Goal: Transaction & Acquisition: Purchase product/service

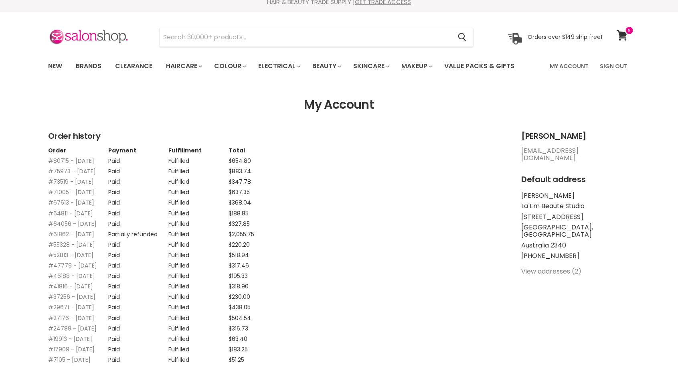
scroll to position [20, 0]
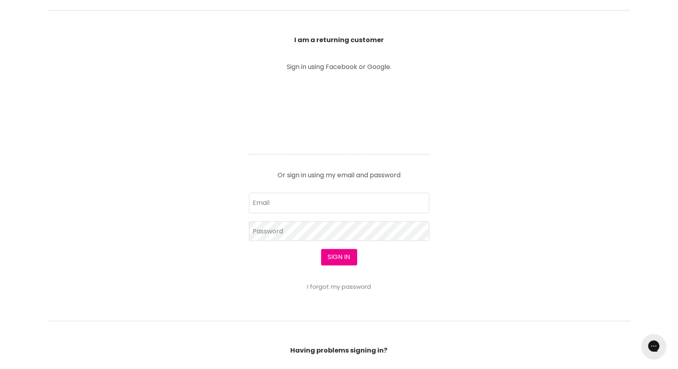
scroll to position [281, 0]
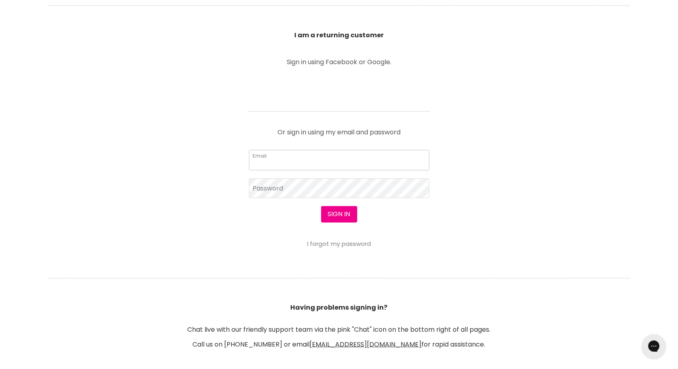
click at [324, 160] on input "Email" at bounding box center [339, 160] width 181 height 20
type input "spike.michell3@gmail.com"
click at [344, 210] on button "Sign in" at bounding box center [339, 214] width 36 height 16
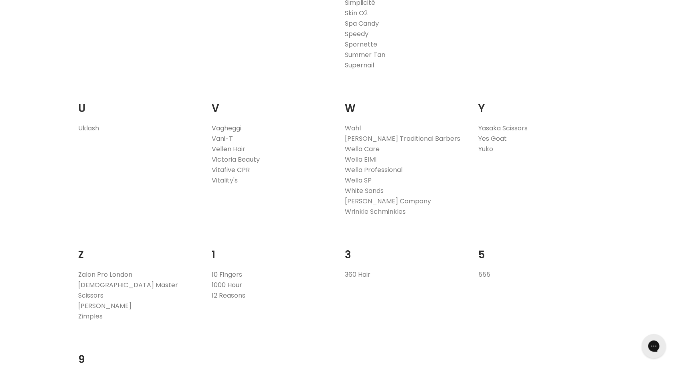
click at [236, 129] on link "Vagheggi" at bounding box center [227, 128] width 30 height 9
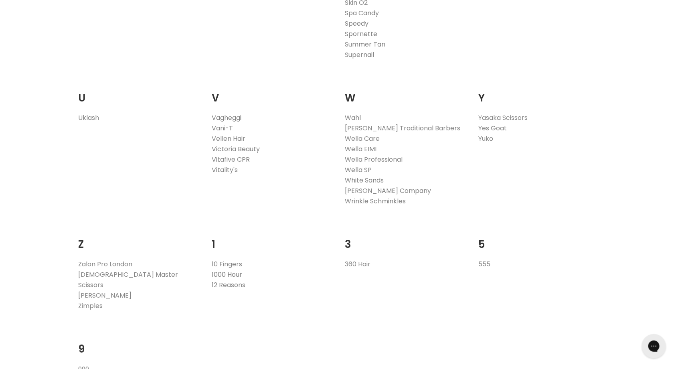
scroll to position [1558, 0]
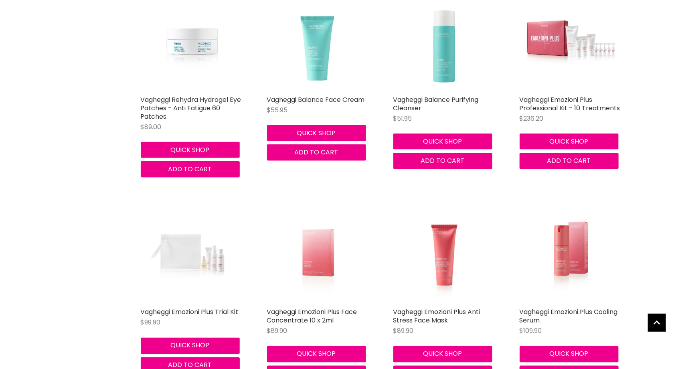
scroll to position [500, 0]
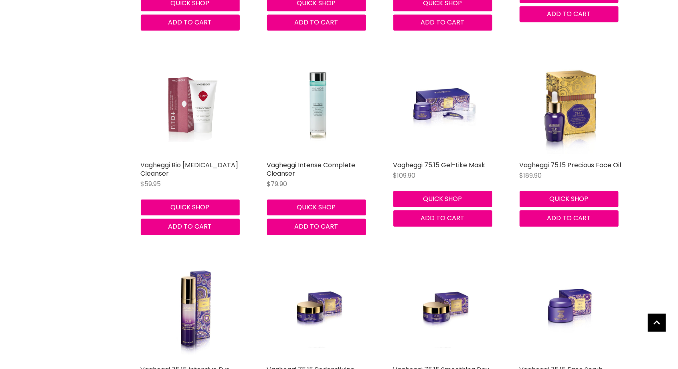
scroll to position [2518, 0]
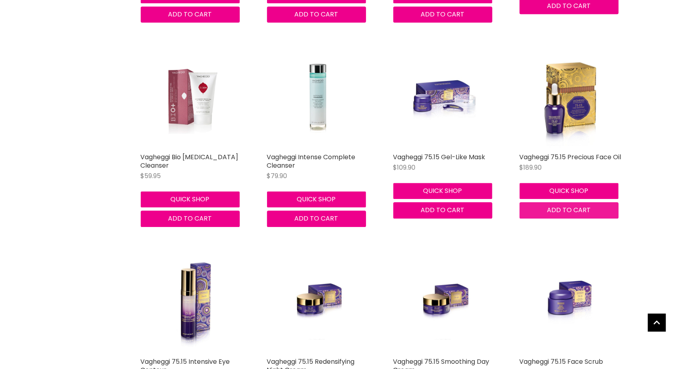
click at [573, 216] on button "Add to cart" at bounding box center [569, 210] width 99 height 16
click at [568, 195] on button "Quick shop" at bounding box center [569, 191] width 99 height 16
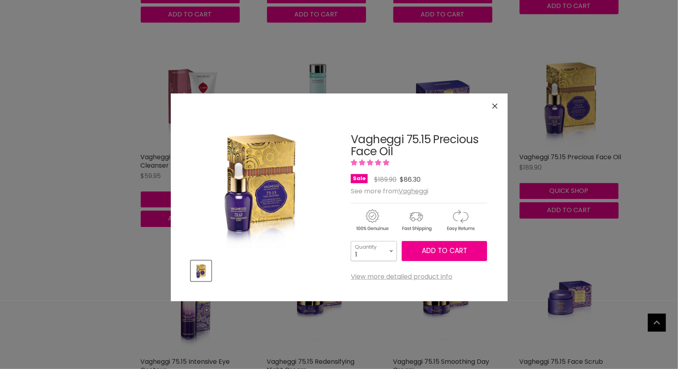
click at [392, 251] on select "1 2 3 4 5 6 7 8 9 10+" at bounding box center [374, 251] width 46 height 20
select select "4"
click at [351, 241] on select "1 2 3 4 5 6 7 8 9 10+" at bounding box center [374, 251] width 46 height 20
type input "4"
click at [440, 251] on span "Add to cart" at bounding box center [444, 251] width 45 height 10
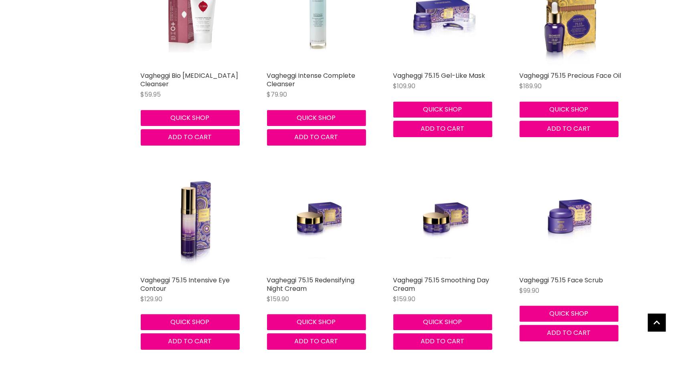
scroll to position [2601, 0]
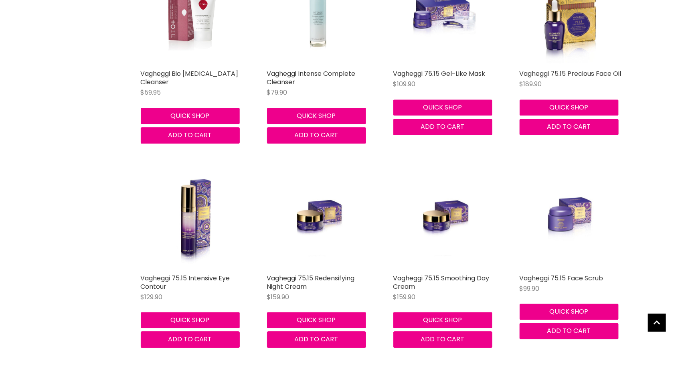
click at [564, 209] on img "Main content" at bounding box center [571, 219] width 68 height 102
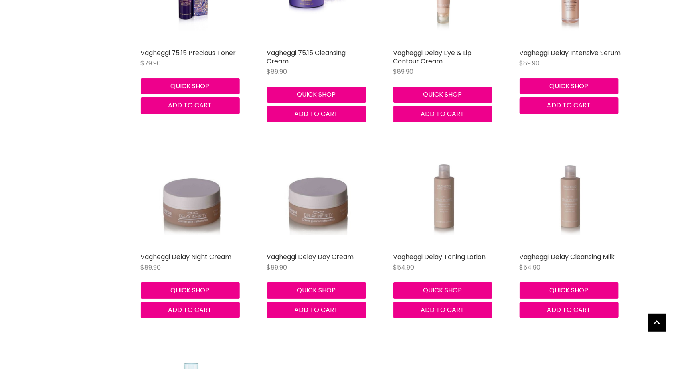
scroll to position [3034, 0]
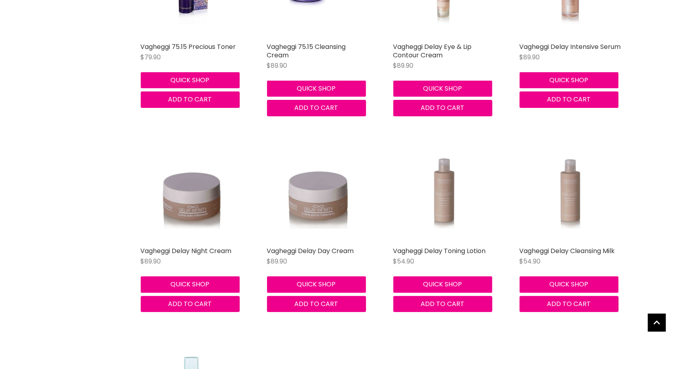
click at [315, 196] on img "Main content" at bounding box center [318, 191] width 68 height 102
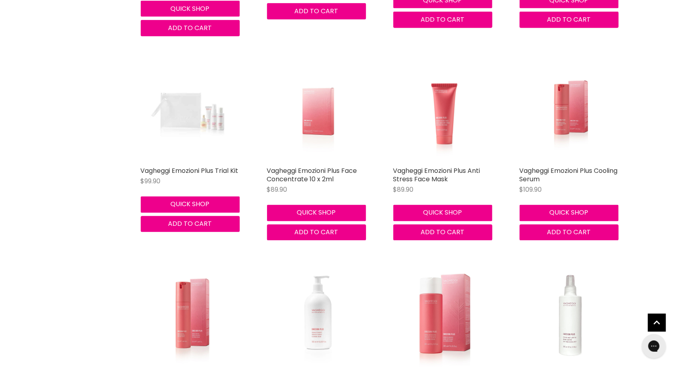
scroll to position [639, 0]
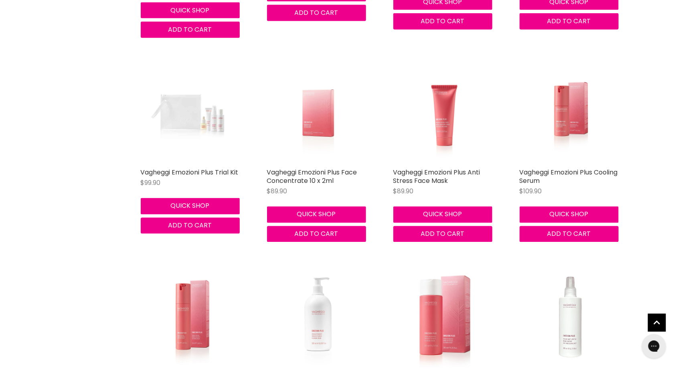
click at [363, 258] on div "Vagheggi Emozioni Plus Professional Cleansing Cream $51.20 Vagheggi Quick shop …" at bounding box center [318, 356] width 118 height 196
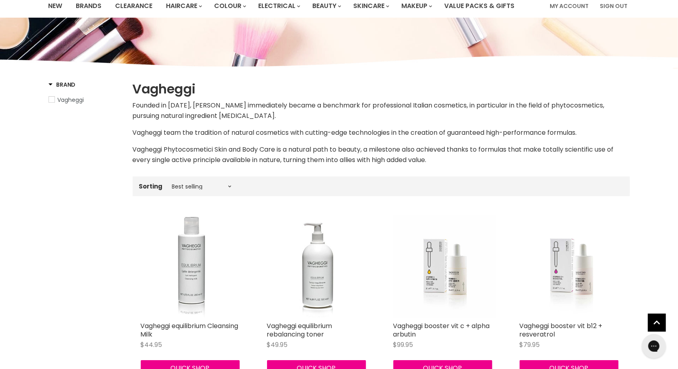
scroll to position [67, 0]
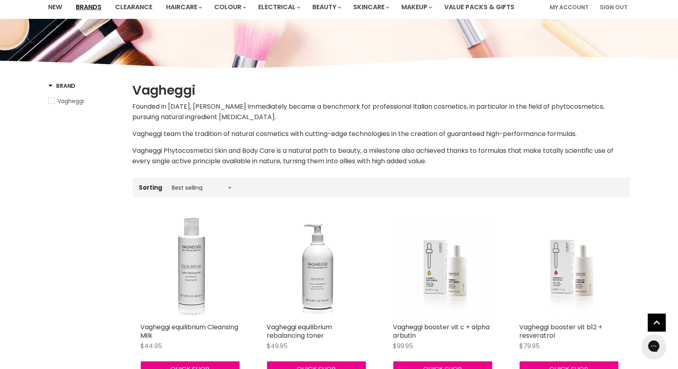
click at [87, 7] on link "Brands" at bounding box center [89, 7] width 38 height 17
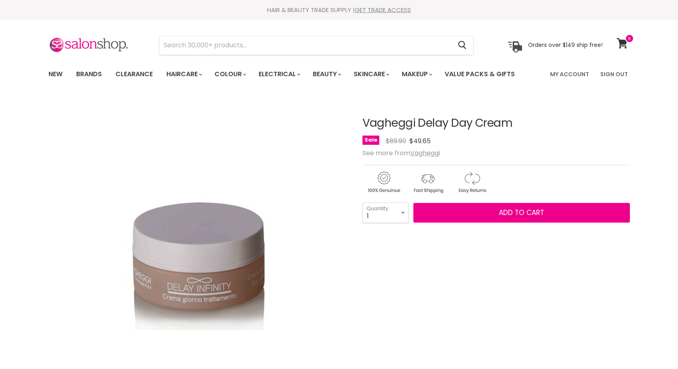
scroll to position [42, 0]
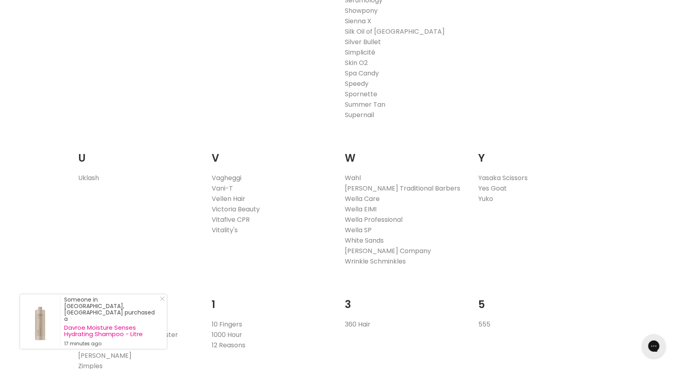
scroll to position [1485, 0]
click at [225, 189] on link "Vani-T" at bounding box center [222, 185] width 21 height 9
